Goal: Task Accomplishment & Management: Complete application form

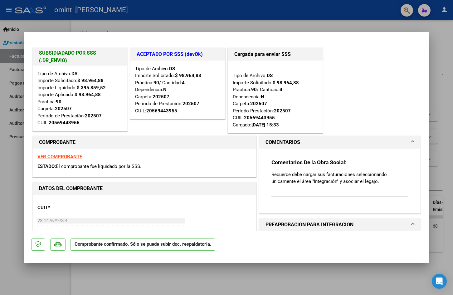
click at [452, 99] on div at bounding box center [226, 147] width 453 height 295
type input "$ 0,00"
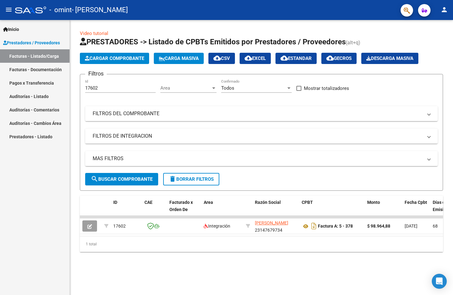
click at [94, 57] on span "Cargar Comprobante" at bounding box center [114, 59] width 59 height 6
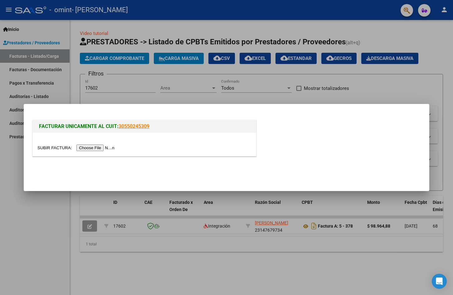
click at [107, 146] on input "file" at bounding box center [76, 147] width 79 height 7
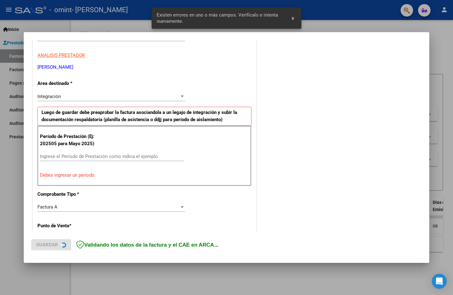
scroll to position [110, 0]
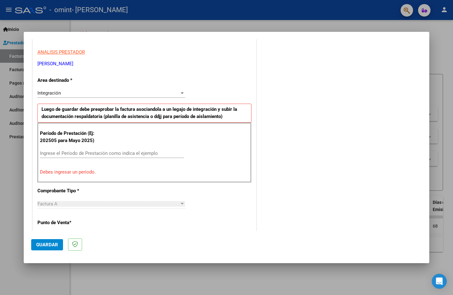
click at [398, 85] on div "COMENTARIOS Comentarios del Prestador / Gerenciador:" at bounding box center [340, 216] width 164 height 558
click at [69, 155] on input "Ingrese el Período de Prestación como indica el ejemplo" at bounding box center [112, 153] width 144 height 6
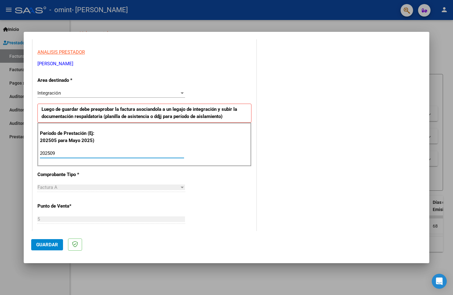
type input "202509"
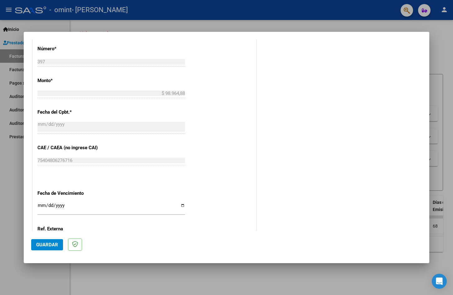
scroll to position [357, 0]
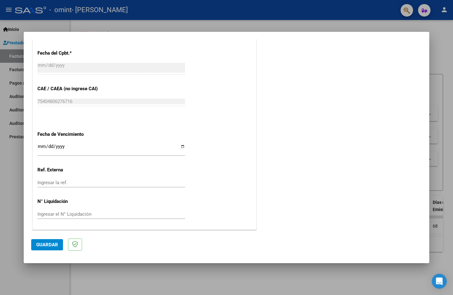
drag, startPoint x: 208, startPoint y: 196, endPoint x: 208, endPoint y: 243, distance: 47.1
click at [39, 244] on span "Guardar" at bounding box center [47, 245] width 22 height 6
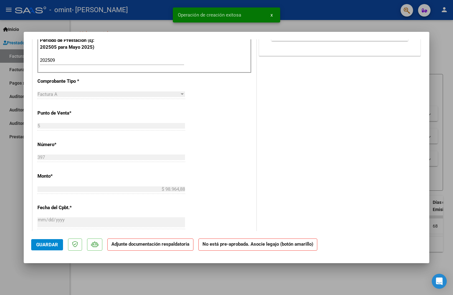
drag, startPoint x: 226, startPoint y: 146, endPoint x: 222, endPoint y: 198, distance: 52.8
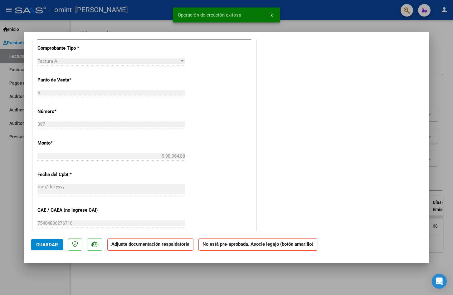
click at [176, 244] on strong "Adjunte documentación respaldatoria" at bounding box center [150, 244] width 78 height 6
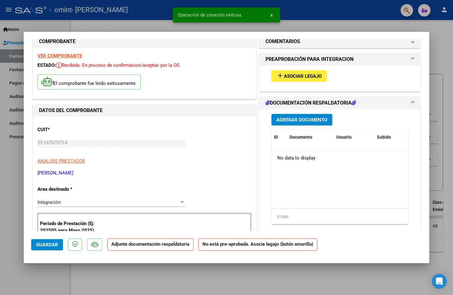
scroll to position [0, 0]
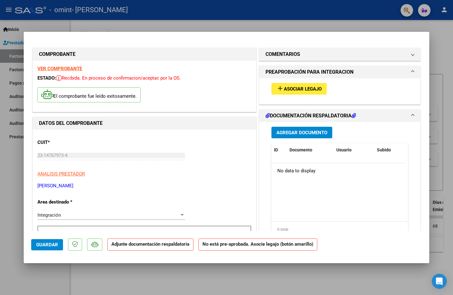
drag, startPoint x: 261, startPoint y: 165, endPoint x: 279, endPoint y: 137, distance: 33.0
click at [285, 134] on span "Agregar Documento" at bounding box center [301, 133] width 51 height 6
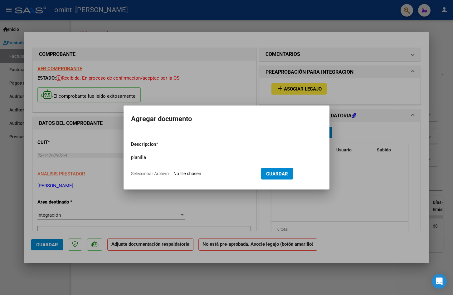
click at [247, 159] on input "planilla" at bounding box center [197, 157] width 132 height 6
type input "planilla"
click at [219, 178] on form "Descripcion * planilla Escriba aquí una descripcion Seleccionar Archivo Guardar" at bounding box center [226, 159] width 191 height 46
click at [394, 155] on div at bounding box center [226, 147] width 453 height 295
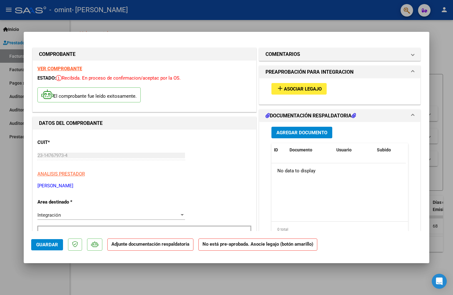
click at [325, 133] on button "Agregar Documento" at bounding box center [301, 133] width 61 height 12
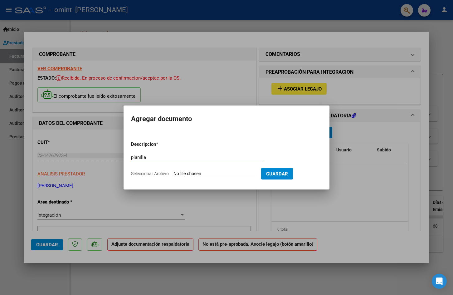
type input "planilla"
click at [239, 172] on input "Seleccionar Archivo" at bounding box center [214, 174] width 83 height 6
type input "C:\fakepath\sep.jpeg"
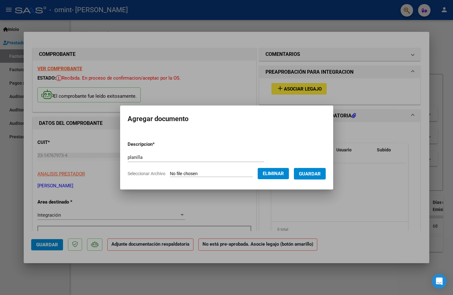
click at [321, 173] on span "Guardar" at bounding box center [310, 174] width 22 height 6
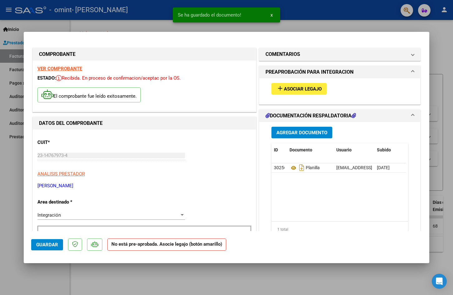
drag, startPoint x: 425, startPoint y: 33, endPoint x: 428, endPoint y: 32, distance: 3.5
click at [425, 33] on mat-dialog-container "COMPROBANTE VER COMPROBANTE ESTADO: Recibida. En proceso de confirmacion/acepta…" at bounding box center [227, 147] width 406 height 231
click at [429, 31] on div at bounding box center [226, 147] width 453 height 295
type input "$ 0,00"
